Goal: Navigation & Orientation: Find specific page/section

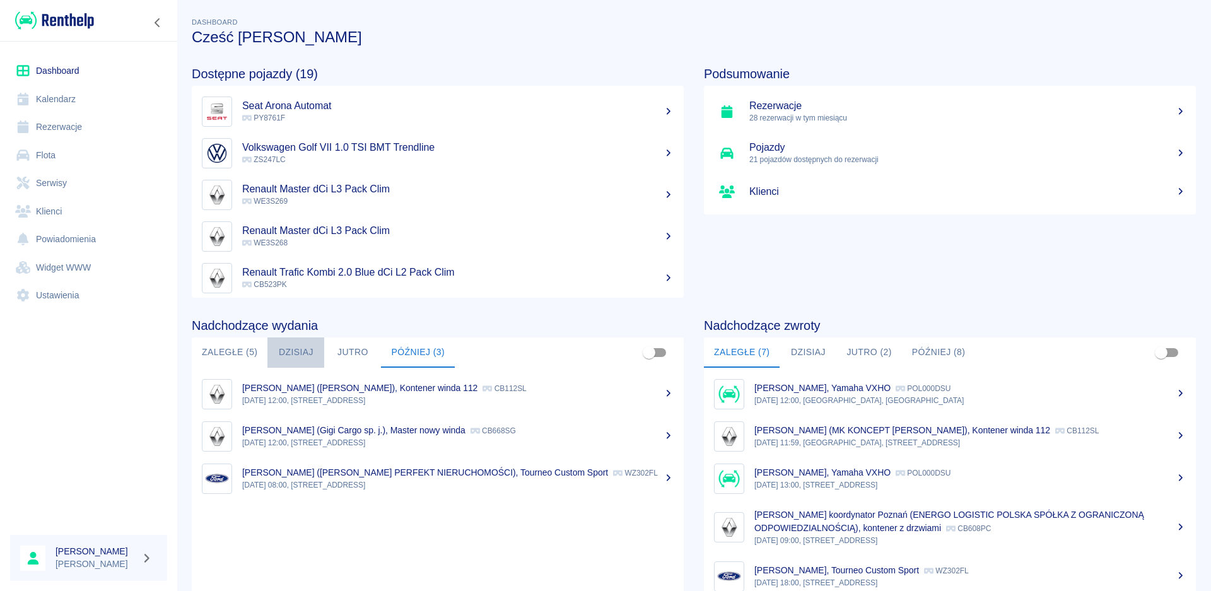
click at [274, 349] on button "Dzisiaj" at bounding box center [295, 352] width 57 height 30
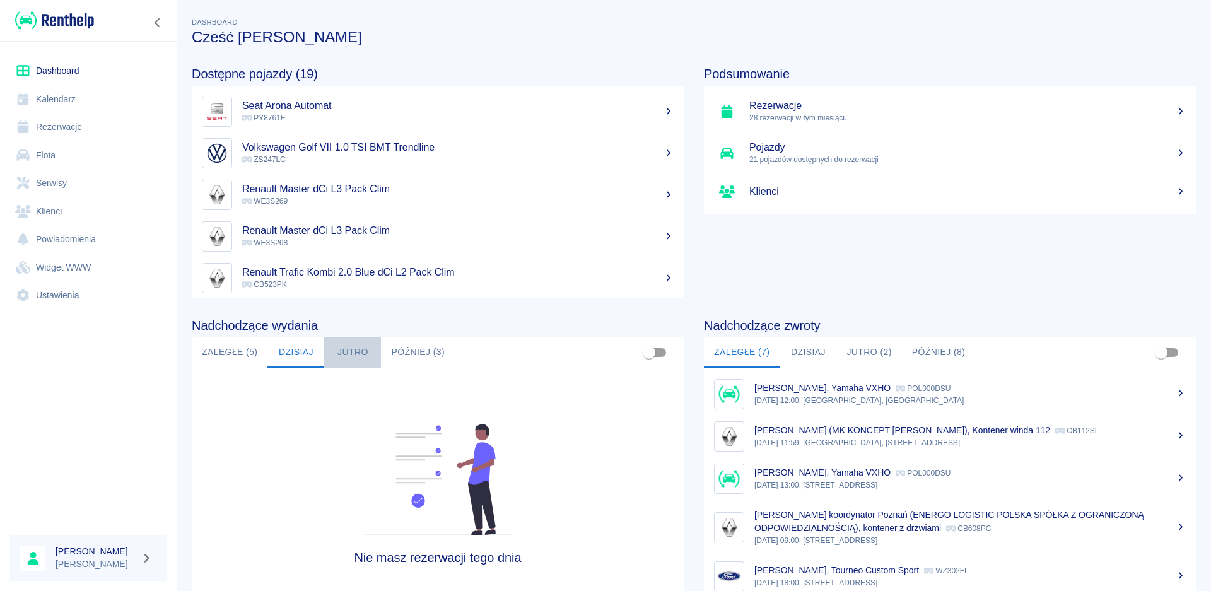
click at [335, 357] on button "Jutro" at bounding box center [352, 352] width 57 height 30
click at [399, 351] on button "Później (3)" at bounding box center [418, 352] width 74 height 30
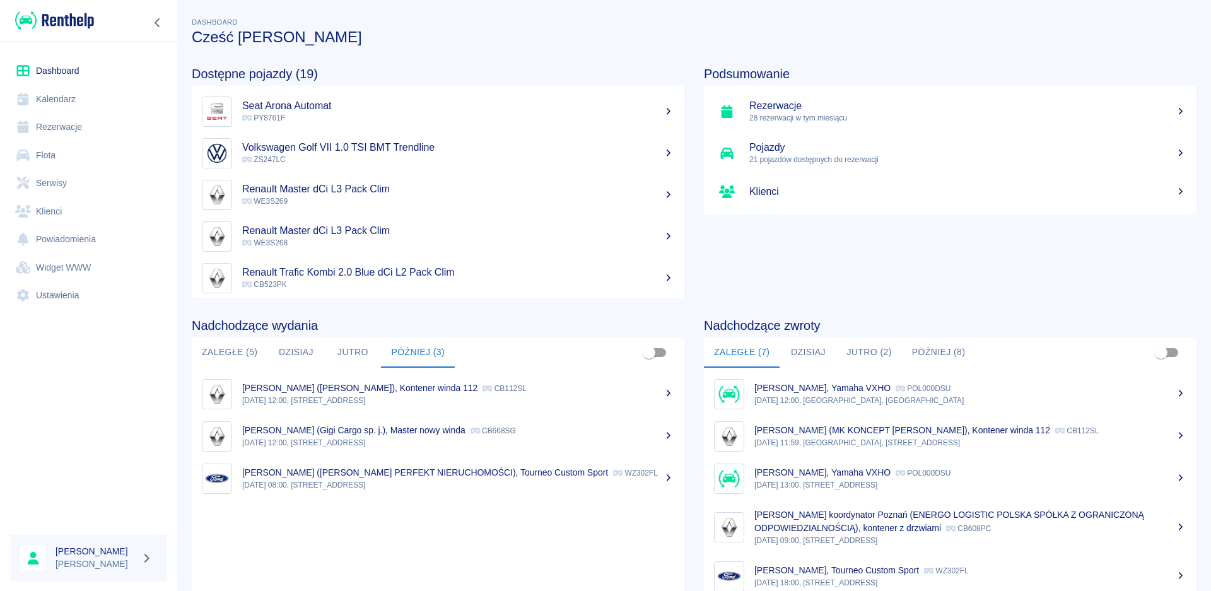
drag, startPoint x: 799, startPoint y: 342, endPoint x: 810, endPoint y: 366, distance: 26.0
click at [800, 342] on button "Dzisiaj" at bounding box center [808, 352] width 57 height 30
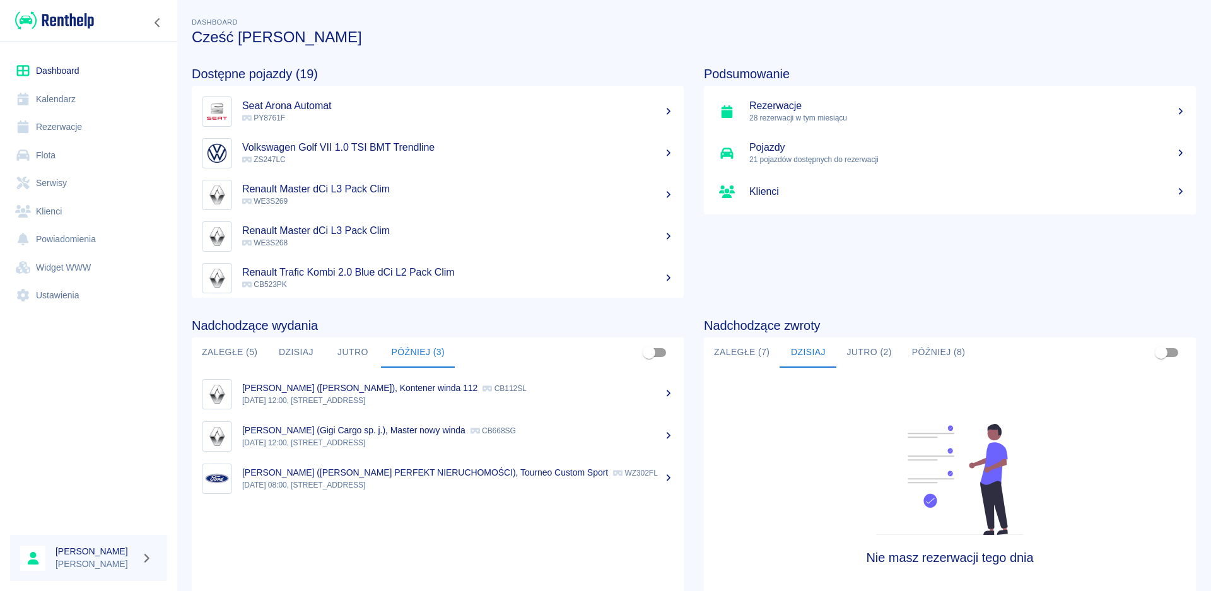
click at [871, 348] on button "Jutro (2)" at bounding box center [868, 352] width 65 height 30
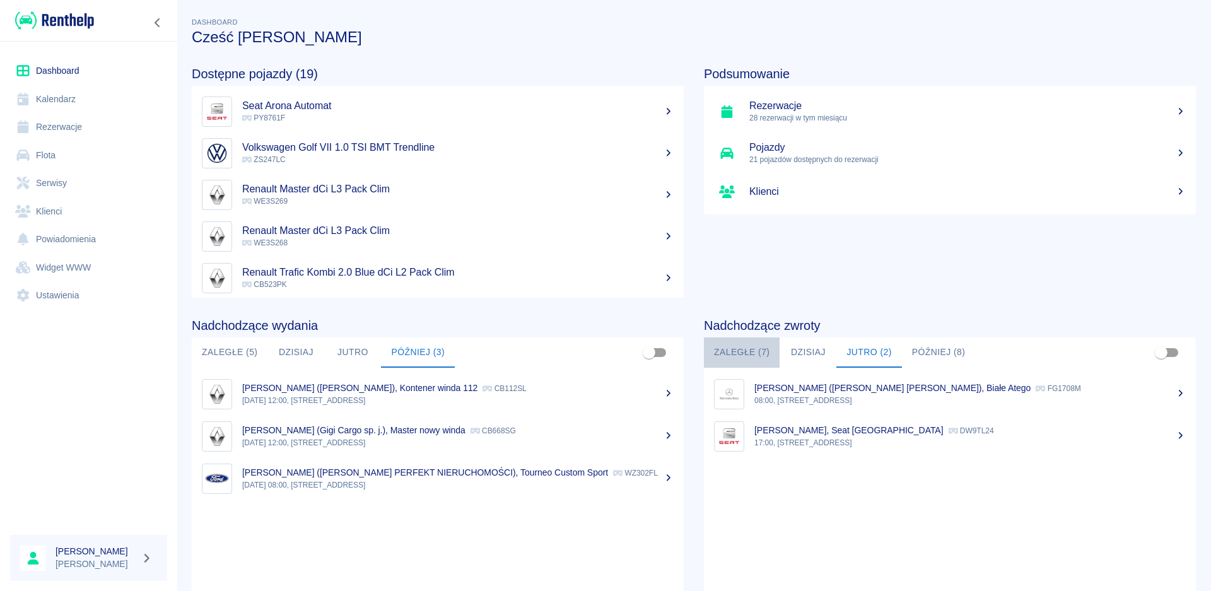
click at [730, 353] on button "Zaległe (7)" at bounding box center [742, 352] width 76 height 30
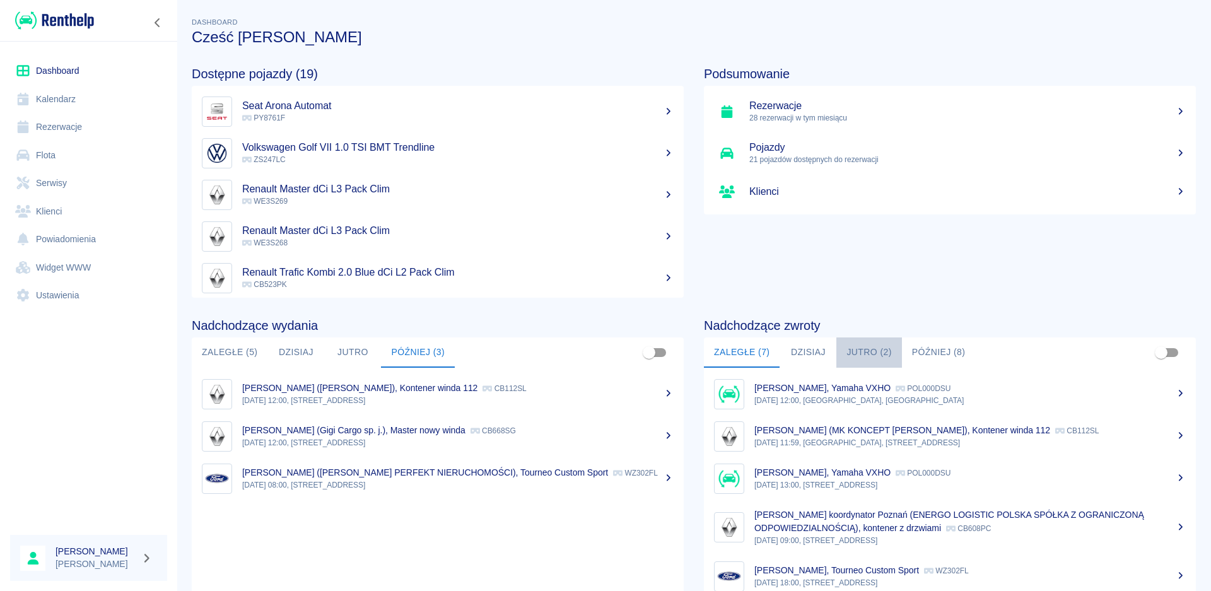
click at [860, 347] on button "Jutro (2)" at bounding box center [868, 352] width 65 height 30
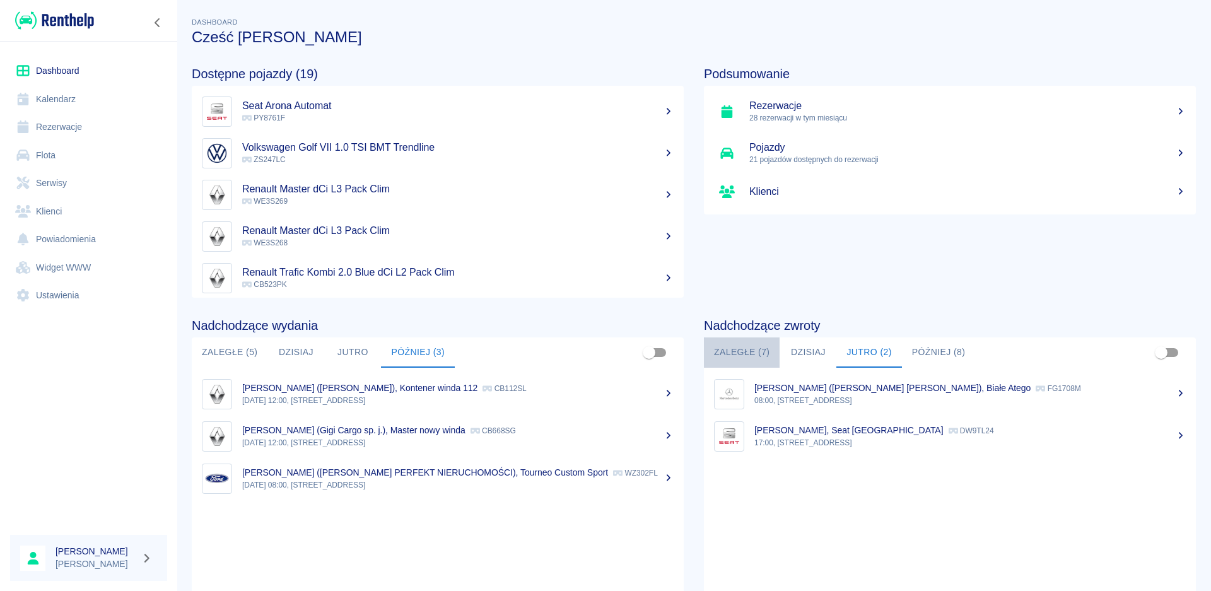
drag, startPoint x: 715, startPoint y: 351, endPoint x: 736, endPoint y: 358, distance: 21.9
click at [717, 351] on button "Zaległe (7)" at bounding box center [742, 352] width 76 height 30
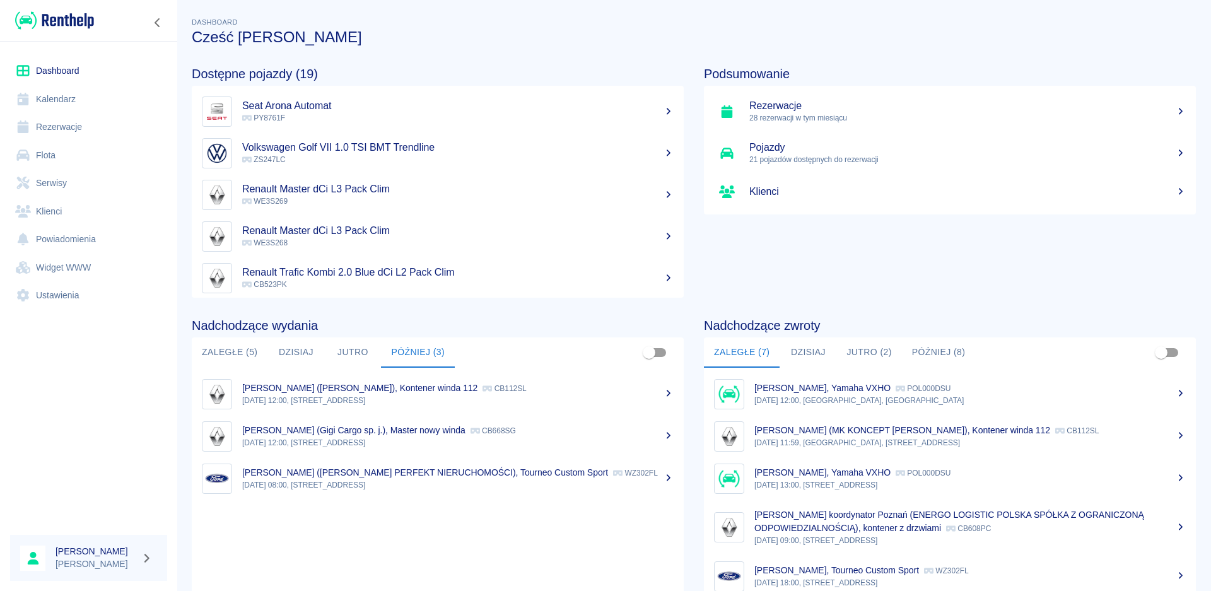
click at [288, 356] on button "Dzisiaj" at bounding box center [295, 352] width 57 height 30
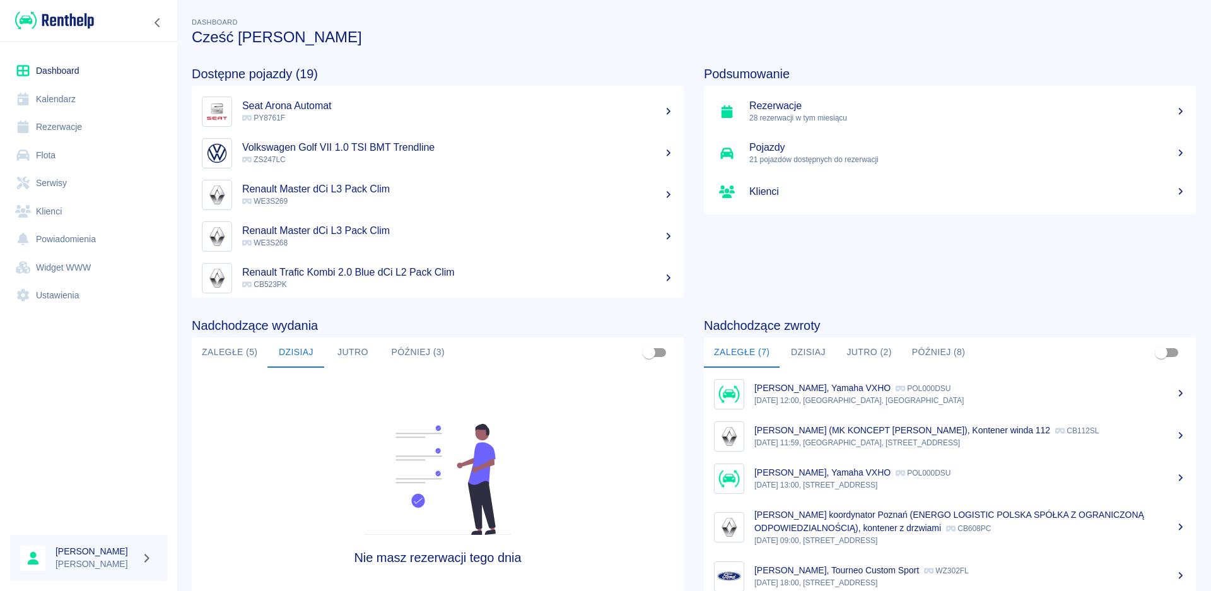
click at [814, 348] on button "Dzisiaj" at bounding box center [808, 352] width 57 height 30
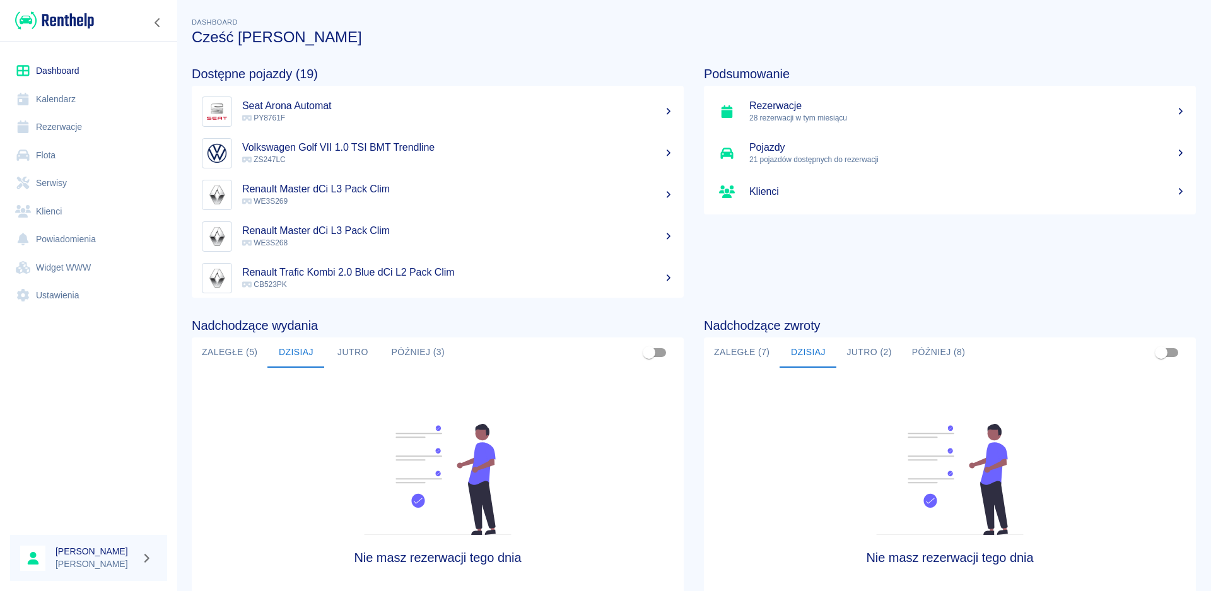
click at [861, 356] on button "Jutro (2)" at bounding box center [868, 352] width 65 height 30
